Goal: Information Seeking & Learning: Compare options

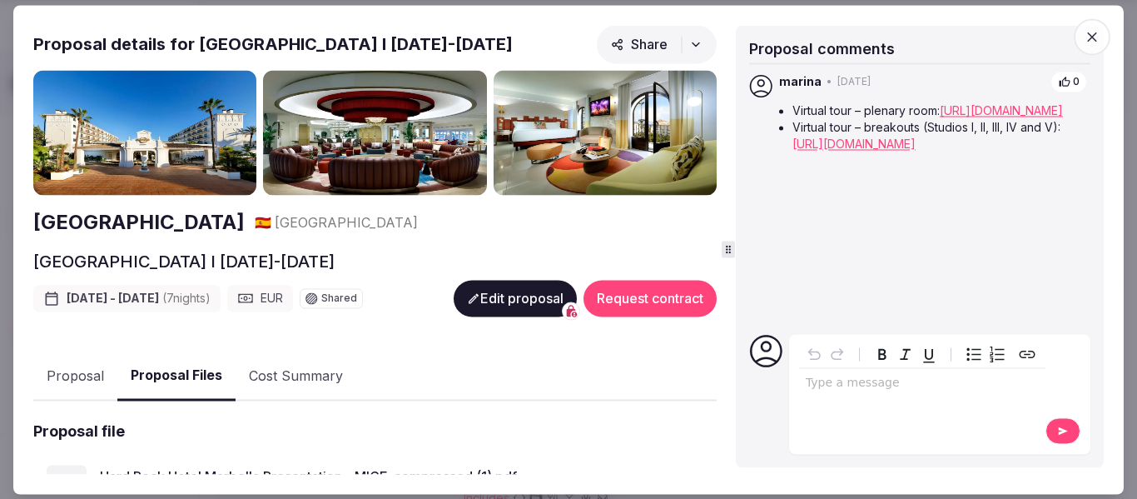
scroll to position [416, 0]
click at [1091, 39] on icon "button" at bounding box center [1092, 37] width 10 height 10
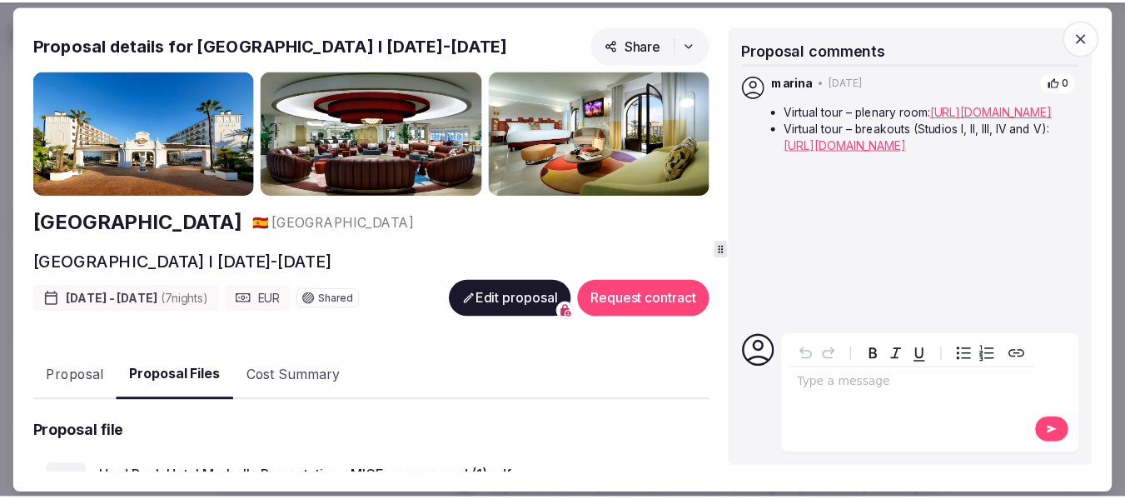
scroll to position [333, 0]
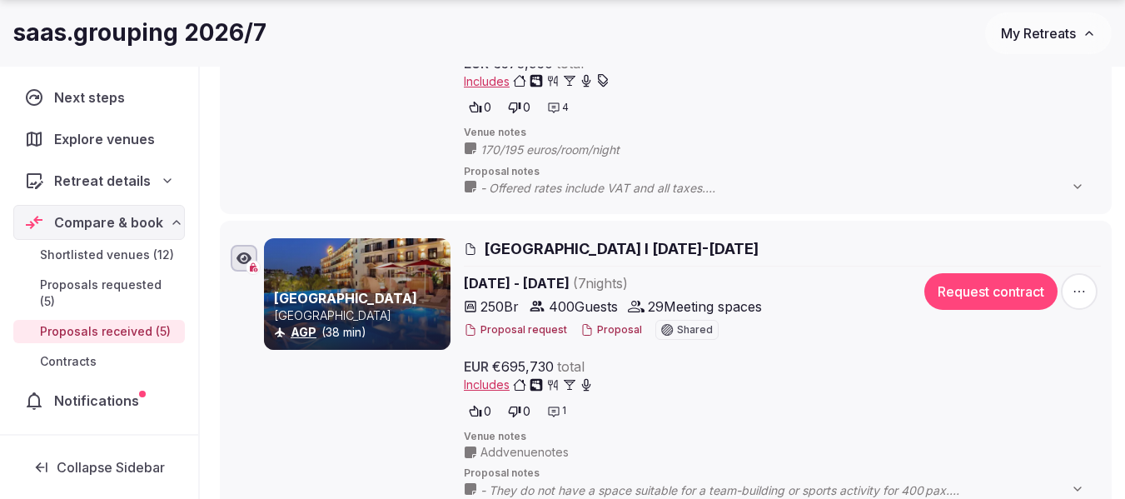
click at [1038, 40] on span "My Retreats" at bounding box center [1038, 33] width 75 height 17
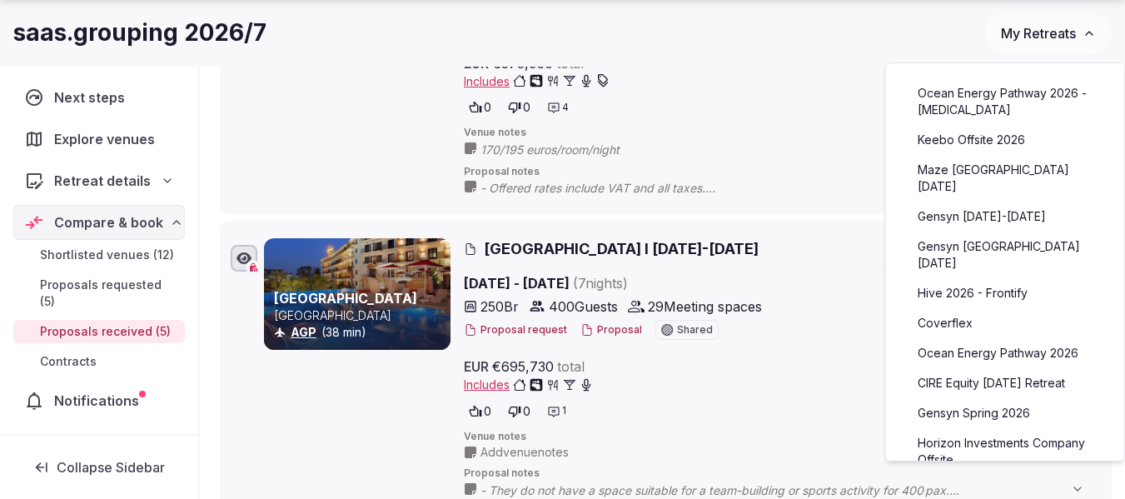
scroll to position [250, 0]
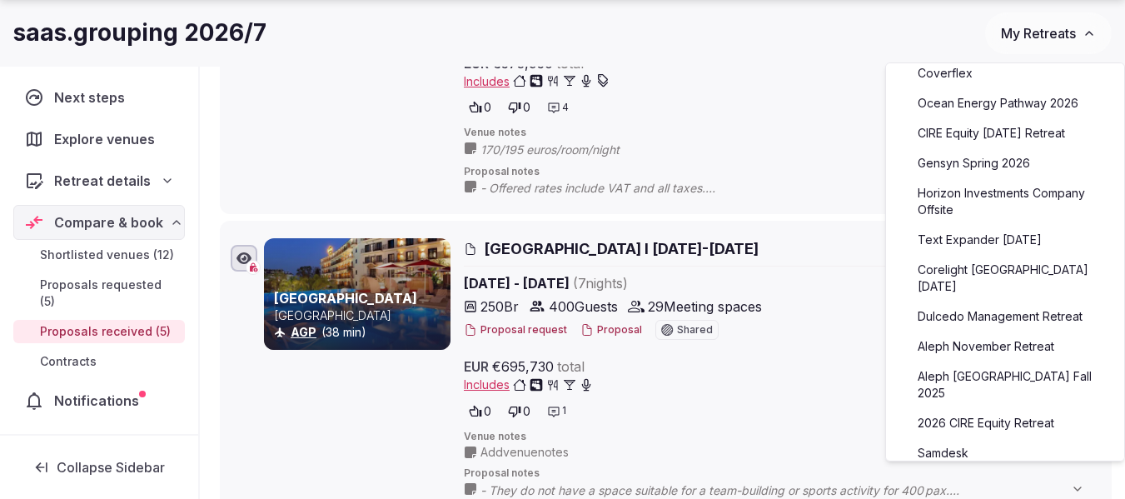
click at [982, 250] on link "Text Expander [DATE]" at bounding box center [1005, 239] width 205 height 27
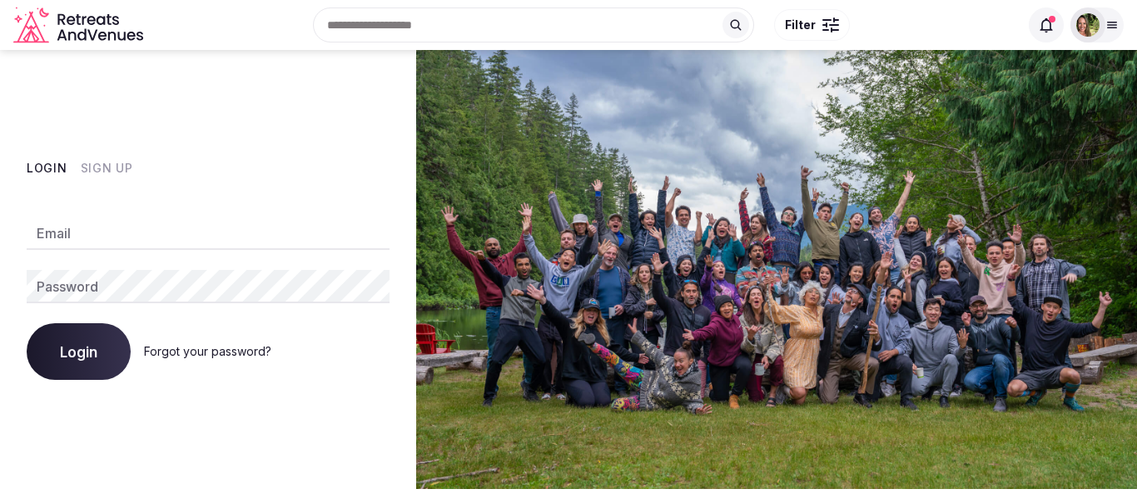
type input "**********"
click at [87, 341] on button "Login" at bounding box center [79, 351] width 104 height 57
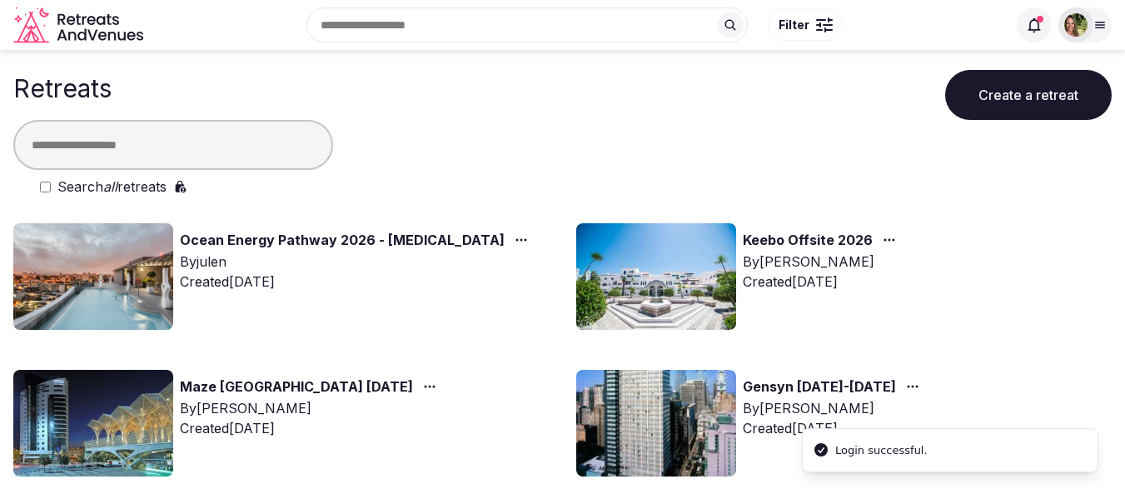
click at [99, 142] on input "text" at bounding box center [173, 145] width 320 height 50
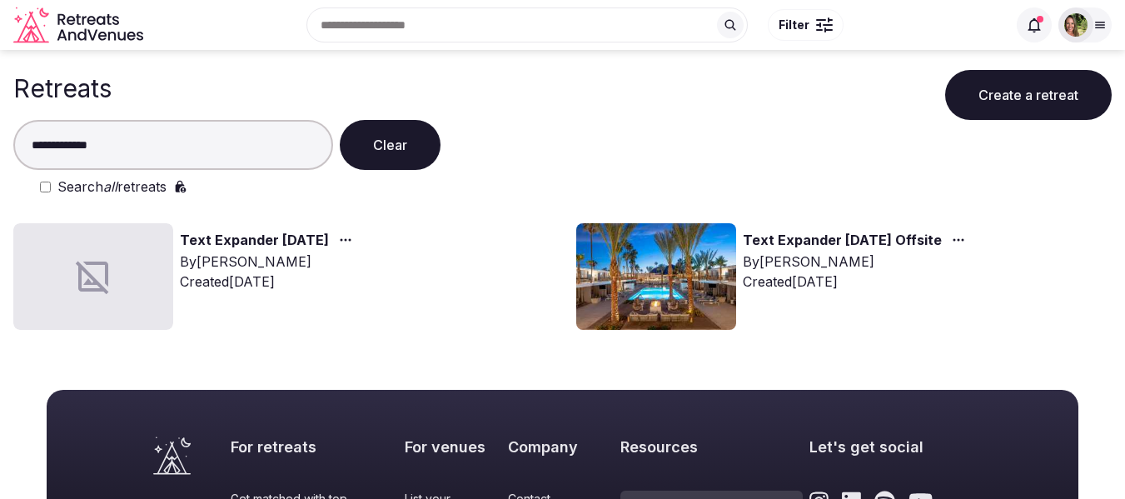
type input "**********"
click at [352, 241] on icon "button" at bounding box center [345, 239] width 13 height 13
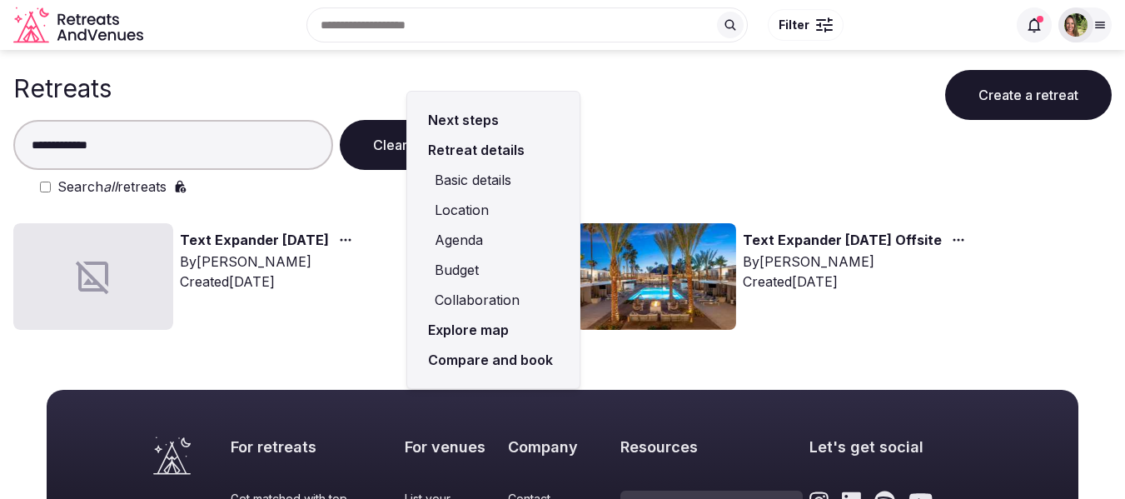
click at [469, 359] on link "Compare and book" at bounding box center [493, 360] width 146 height 30
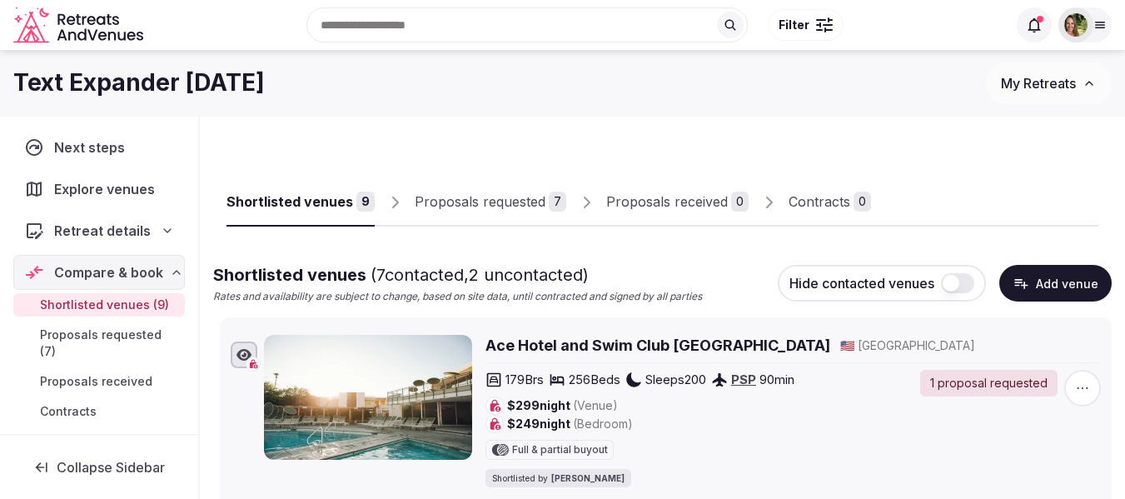
click at [507, 203] on div "Proposals requested" at bounding box center [480, 202] width 131 height 20
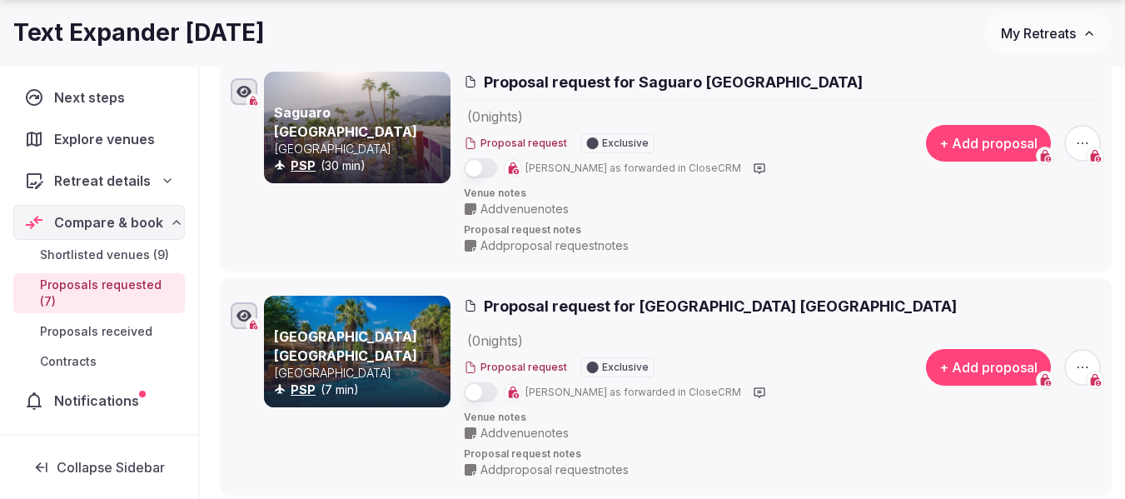
scroll to position [333, 0]
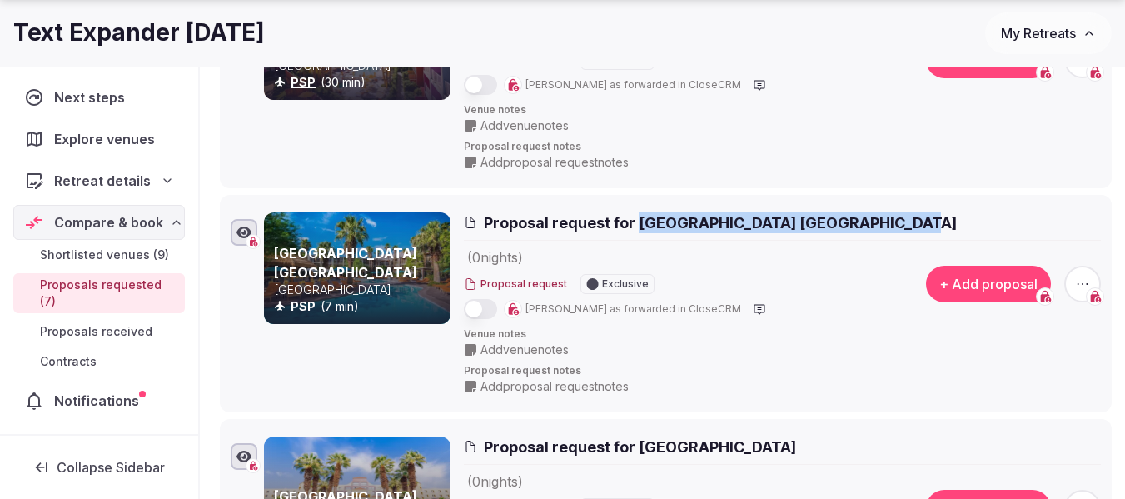
copy span "[GEOGRAPHIC_DATA] [GEOGRAPHIC_DATA]"
drag, startPoint x: 879, startPoint y: 222, endPoint x: 640, endPoint y: 222, distance: 239.0
click at [640, 222] on span "Proposal request for [GEOGRAPHIC_DATA] [GEOGRAPHIC_DATA]" at bounding box center [720, 222] width 473 height 21
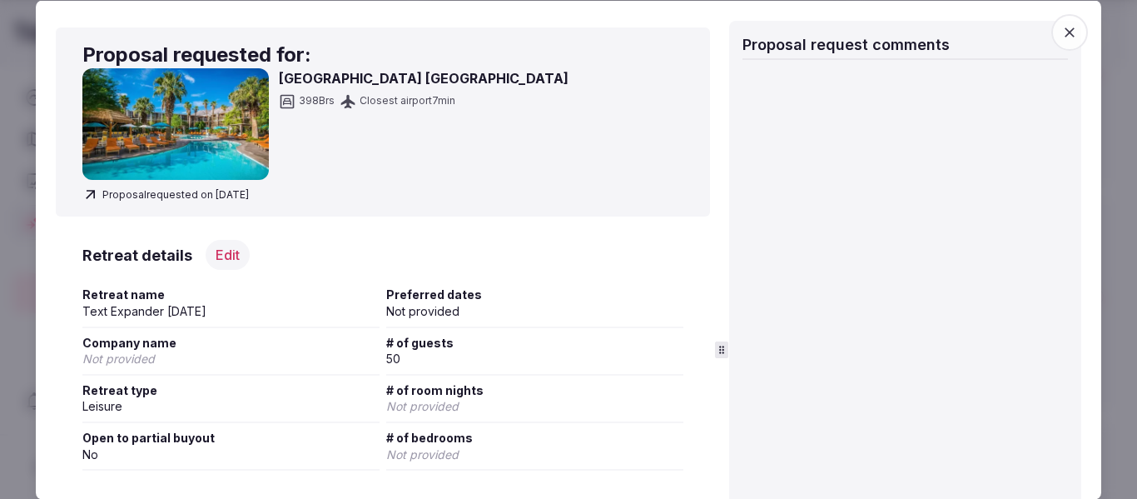
click at [1063, 34] on icon "button" at bounding box center [1070, 31] width 17 height 17
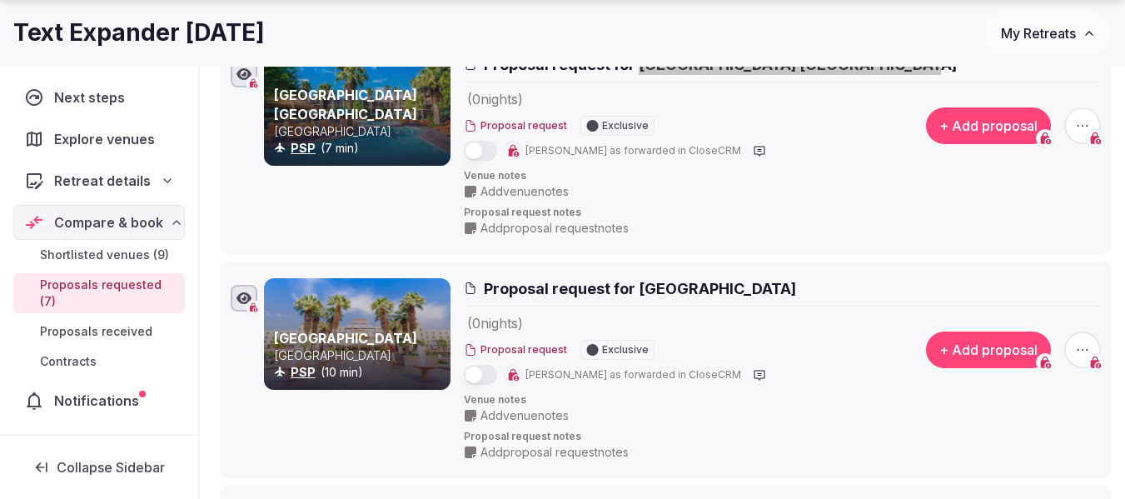
scroll to position [583, 0]
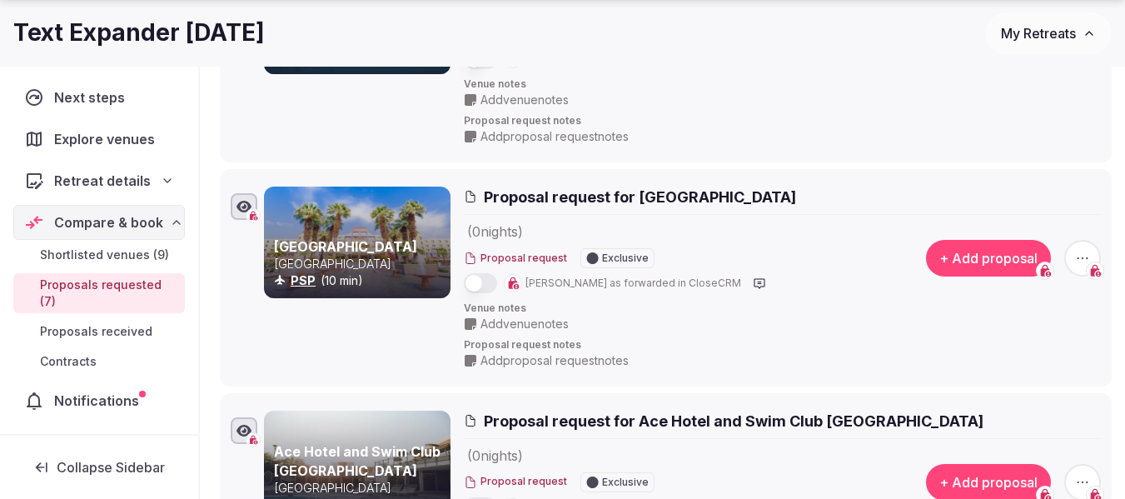
copy span "[GEOGRAPHIC_DATA]"
drag, startPoint x: 880, startPoint y: 194, endPoint x: 375, endPoint y: 344, distance: 527.2
click at [376, 346] on div "[GEOGRAPHIC_DATA] PSP (10 min) Proposal request for [GEOGRAPHIC_DATA] ( 0 night…" at bounding box center [682, 278] width 837 height 182
click at [375, 344] on div "[GEOGRAPHIC_DATA] PSP (10 min)" at bounding box center [357, 278] width 187 height 182
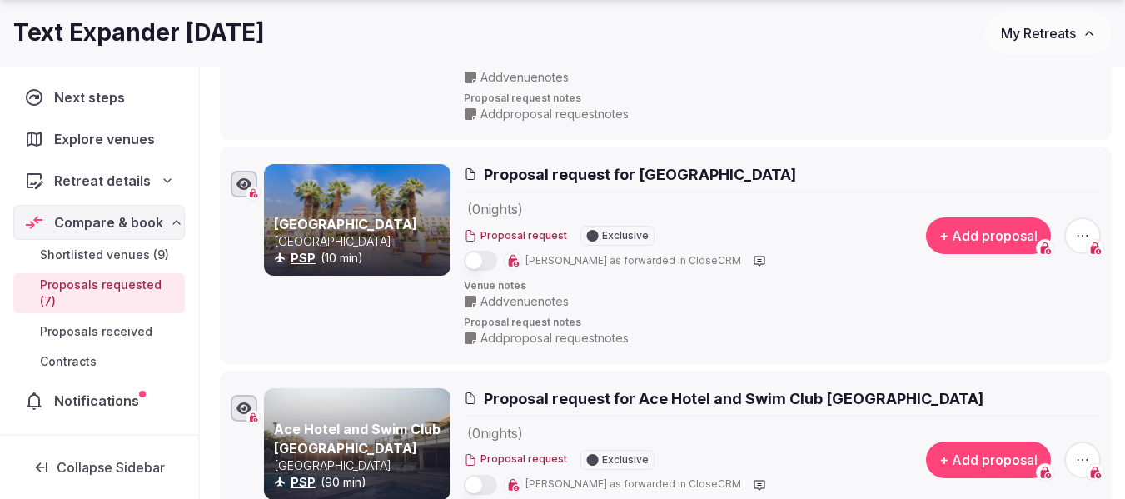
scroll to position [666, 0]
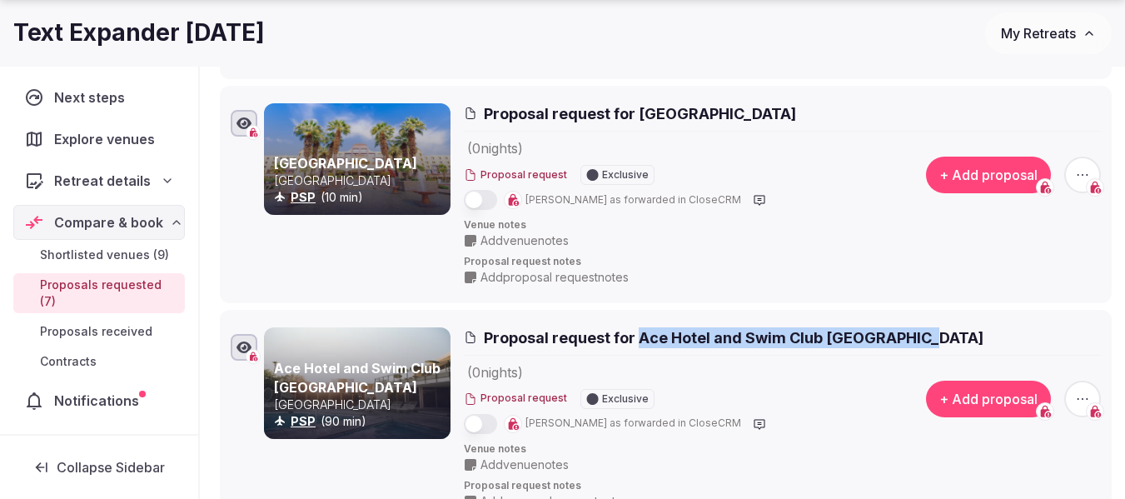
copy span "Ace Hotel and Swim Club [GEOGRAPHIC_DATA]"
drag, startPoint x: 953, startPoint y: 340, endPoint x: 640, endPoint y: 341, distance: 313.1
click at [640, 341] on h2 "Proposal request for Ace Hotel and Swim Club [GEOGRAPHIC_DATA]" at bounding box center [782, 337] width 637 height 21
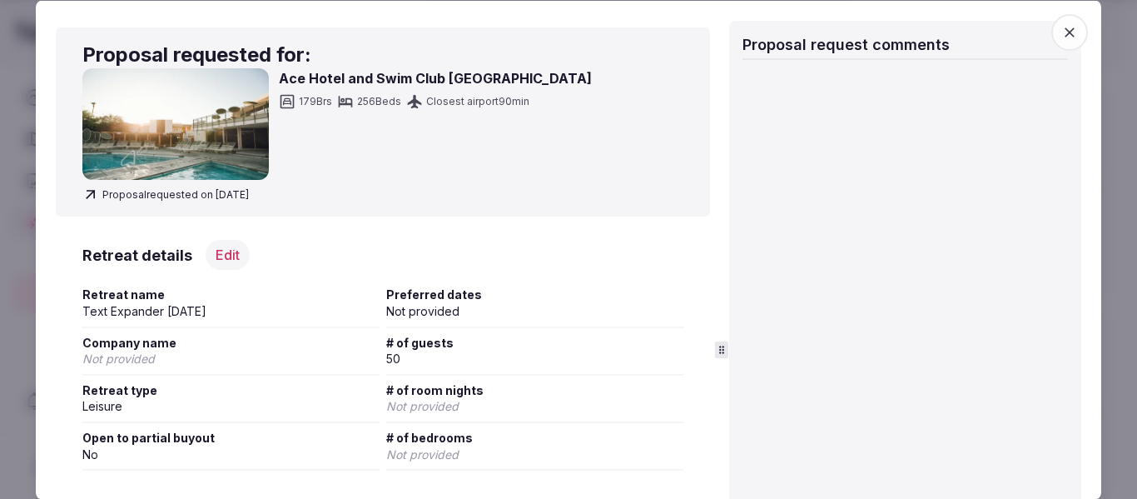
click at [1065, 31] on icon "button" at bounding box center [1070, 32] width 10 height 10
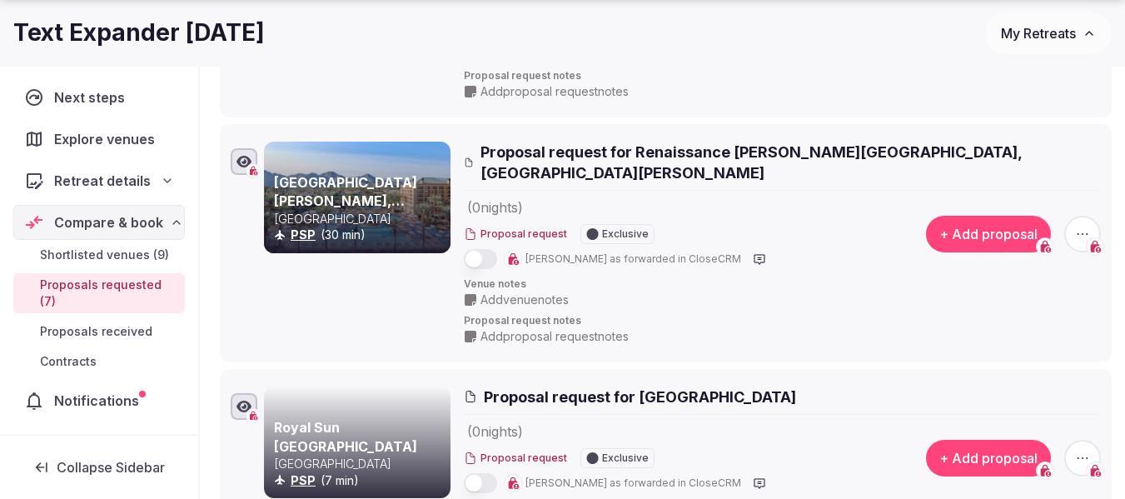
scroll to position [1082, 0]
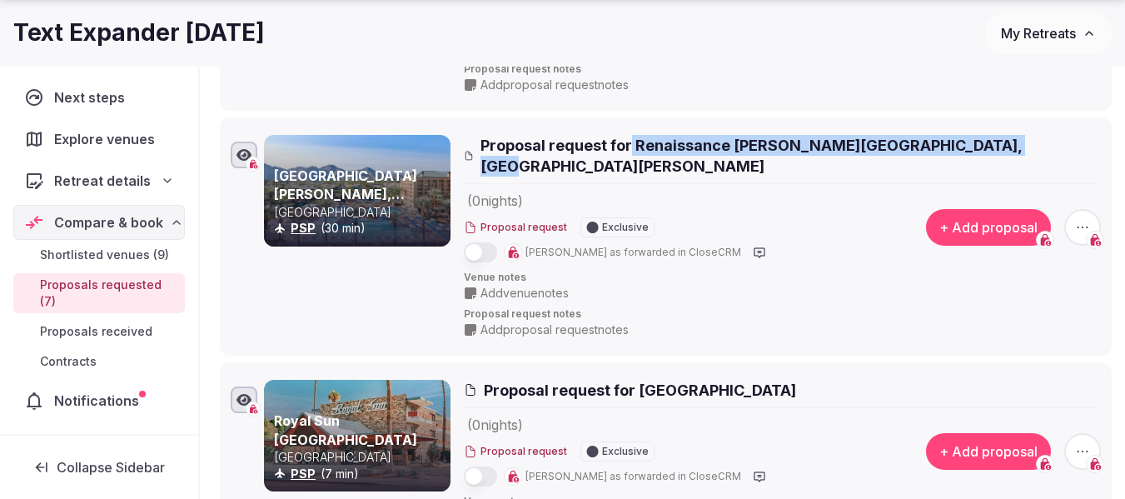
copy span "[GEOGRAPHIC_DATA][PERSON_NAME], [GEOGRAPHIC_DATA][PERSON_NAME]"
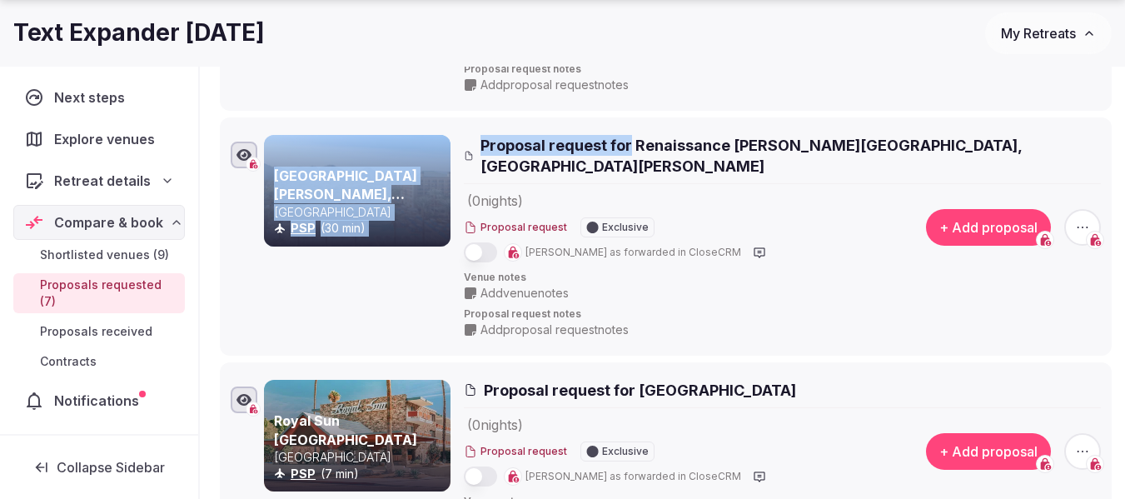
drag, startPoint x: 630, startPoint y: 147, endPoint x: 428, endPoint y: 296, distance: 251.8
click at [430, 296] on div "[GEOGRAPHIC_DATA][PERSON_NAME], [GEOGRAPHIC_DATA][PERSON_NAME] PSP (30 min) Pro…" at bounding box center [682, 236] width 837 height 203
click at [363, 307] on div "[GEOGRAPHIC_DATA][PERSON_NAME], [GEOGRAPHIC_DATA][PERSON_NAME] PSP (30 min)" at bounding box center [357, 236] width 187 height 203
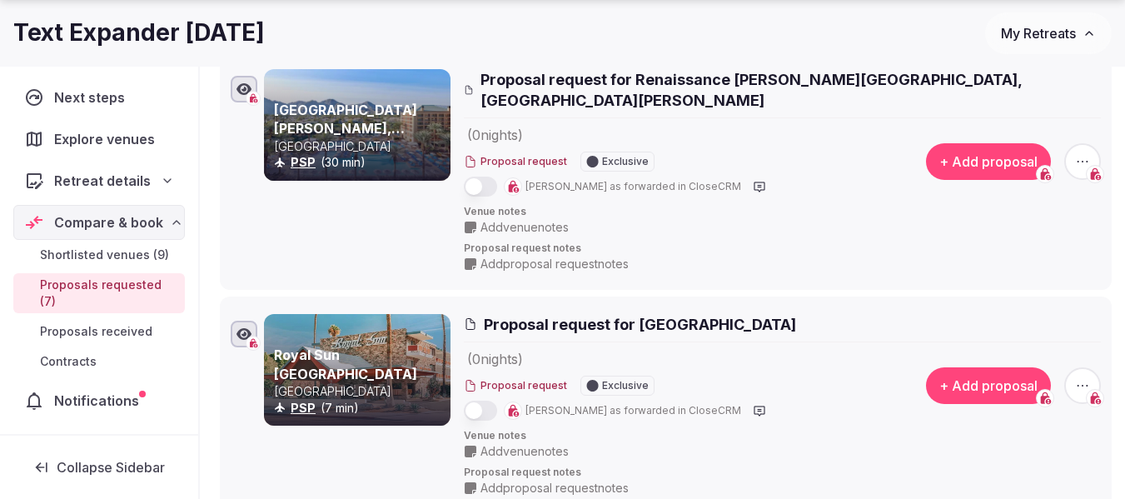
scroll to position [1249, 0]
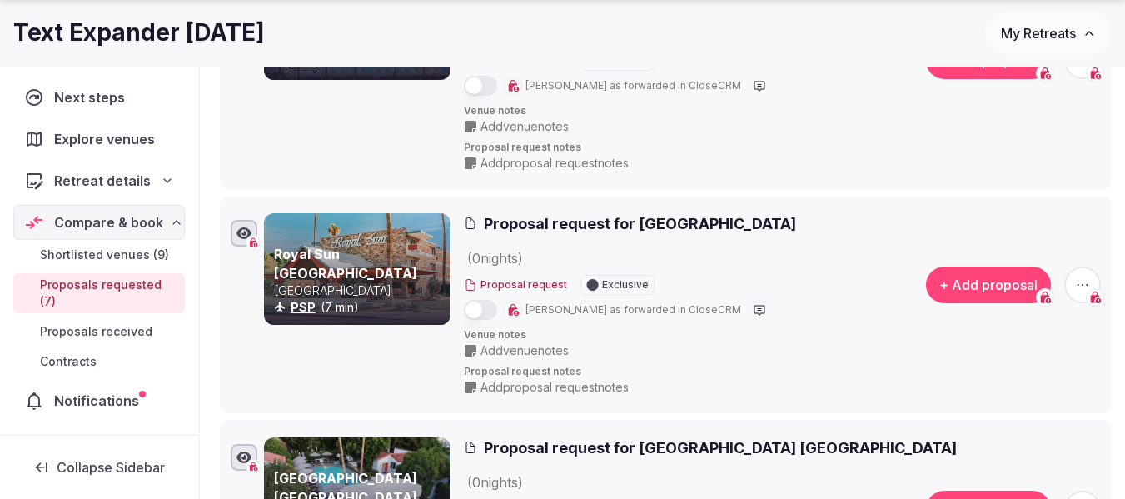
copy span "Royal Sun [GEOGRAPHIC_DATA]"
drag, startPoint x: 874, startPoint y: 212, endPoint x: 399, endPoint y: 341, distance: 492.6
click at [407, 331] on div "Royal Sun Palm Springs [GEOGRAPHIC_DATA] PSP (7 min) Proposal request for [GEOG…" at bounding box center [682, 304] width 837 height 182
click at [380, 370] on div "Royal Sun Palm Springs [GEOGRAPHIC_DATA] PSP (7 min)" at bounding box center [357, 304] width 187 height 182
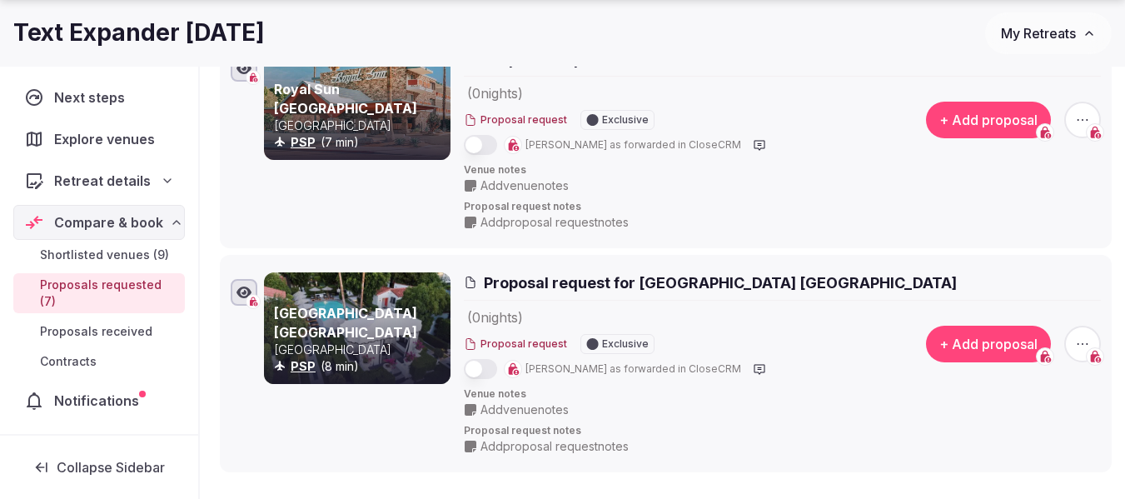
scroll to position [1415, 0]
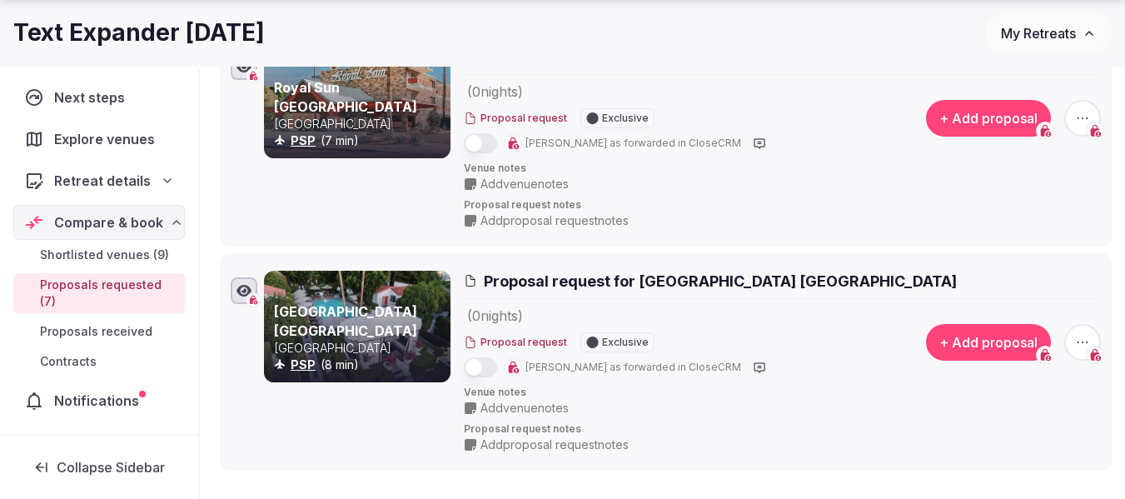
copy span "[GEOGRAPHIC_DATA] [GEOGRAPHIC_DATA]"
drag, startPoint x: 953, startPoint y: 268, endPoint x: 639, endPoint y: 269, distance: 313.9
click at [639, 271] on h2 "Proposal request for [GEOGRAPHIC_DATA] [GEOGRAPHIC_DATA]" at bounding box center [782, 281] width 637 height 21
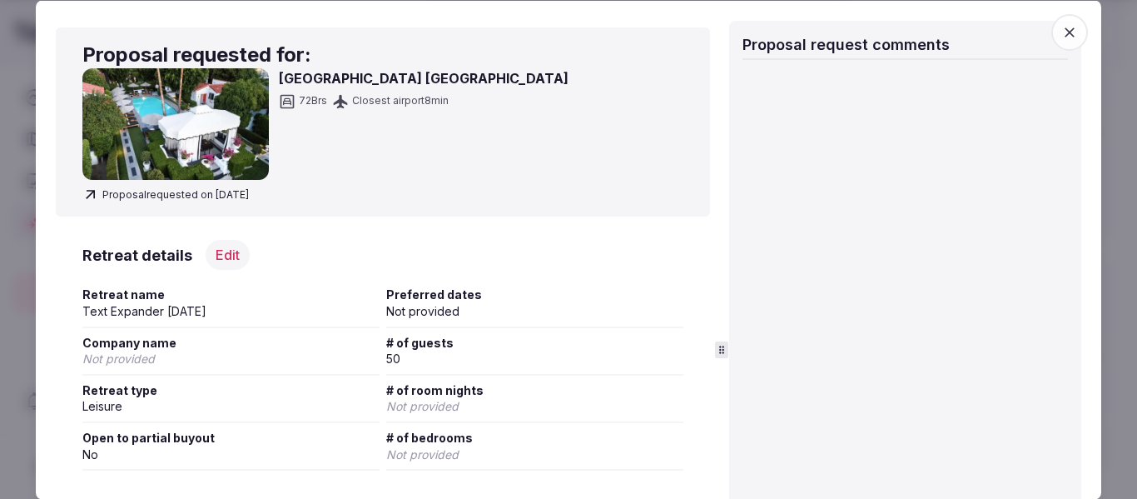
click at [1062, 37] on icon "button" at bounding box center [1070, 31] width 17 height 17
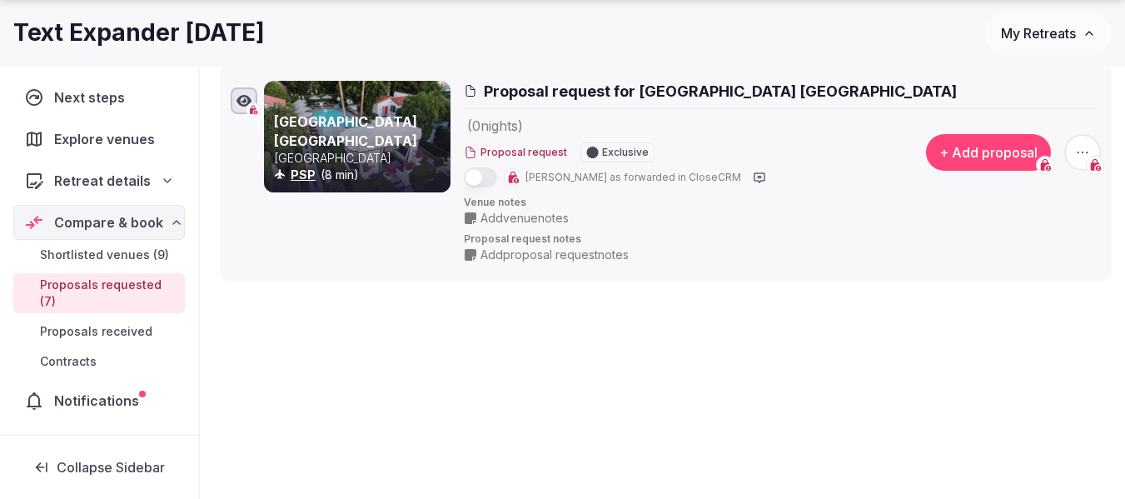
scroll to position [1606, 0]
